Goal: Check status

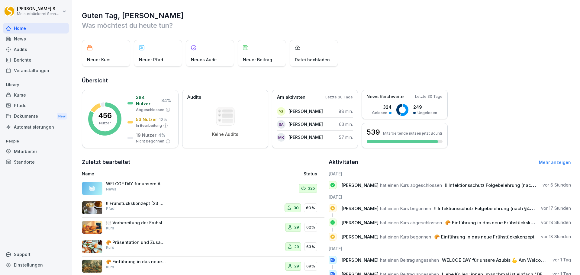
drag, startPoint x: 34, startPoint y: 93, endPoint x: 49, endPoint y: 96, distance: 15.4
click at [34, 93] on div "Kurse" at bounding box center [36, 95] width 66 height 11
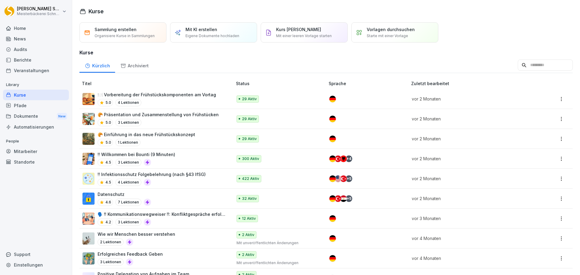
click at [190, 178] on div "!! Infektionsschutz Folgebelehrung (nach §43 IfSG) 4.5 4 Lektionen" at bounding box center [152, 178] width 108 height 15
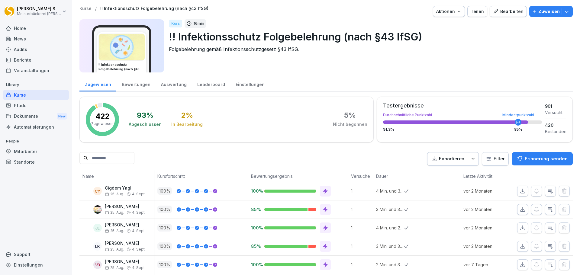
click at [497, 162] on html "Eric Schneckenburger Meisterbäckerei Schneckenburger Home News Audits Berichte …" at bounding box center [290, 137] width 580 height 275
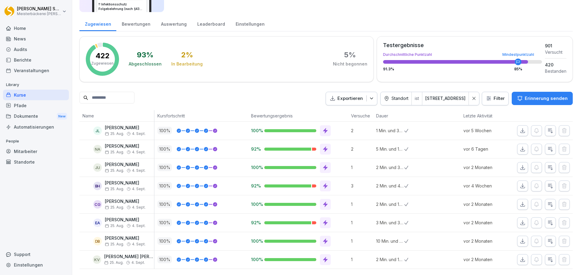
scroll to position [69, 0]
